Goal: Find specific page/section

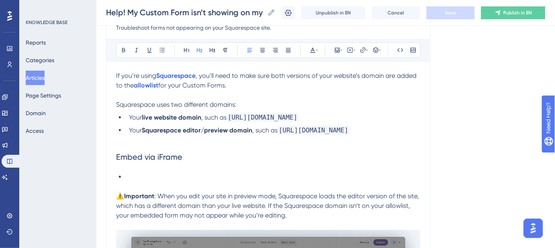
scroll to position [109, 0]
